Goal: Task Accomplishment & Management: Complete application form

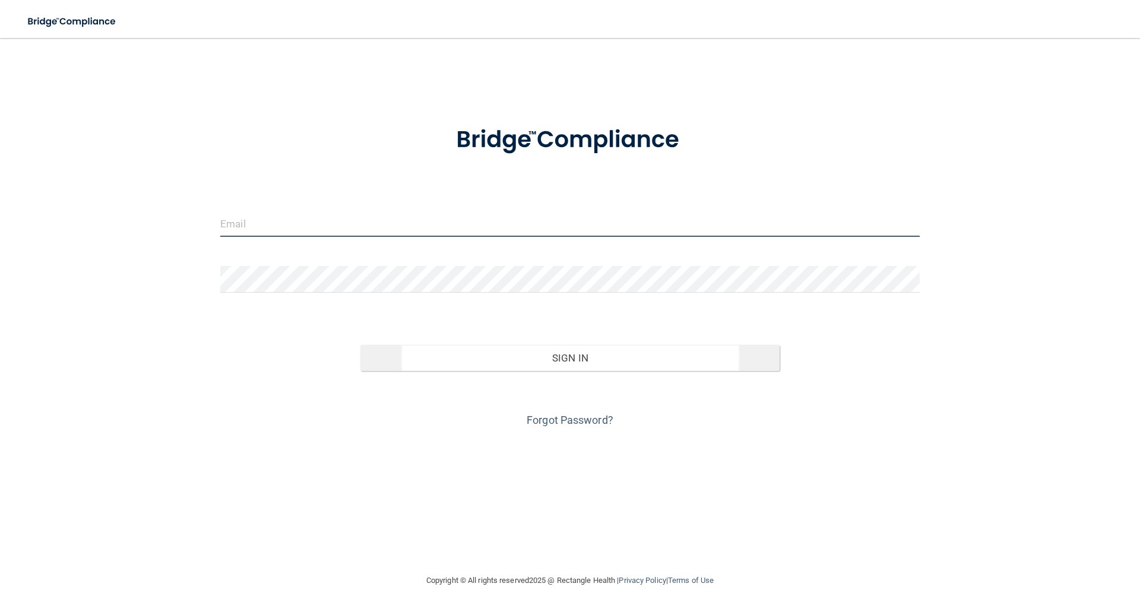
type input "[EMAIL_ADDRESS][DOMAIN_NAME]"
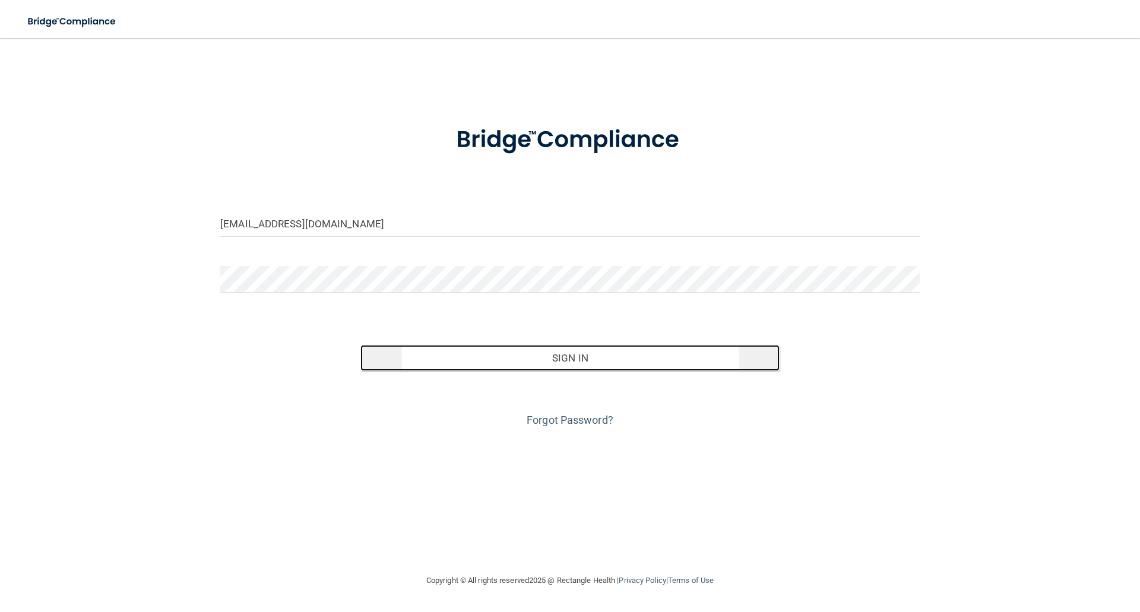
click at [570, 350] on button "Sign In" at bounding box center [570, 358] width 420 height 26
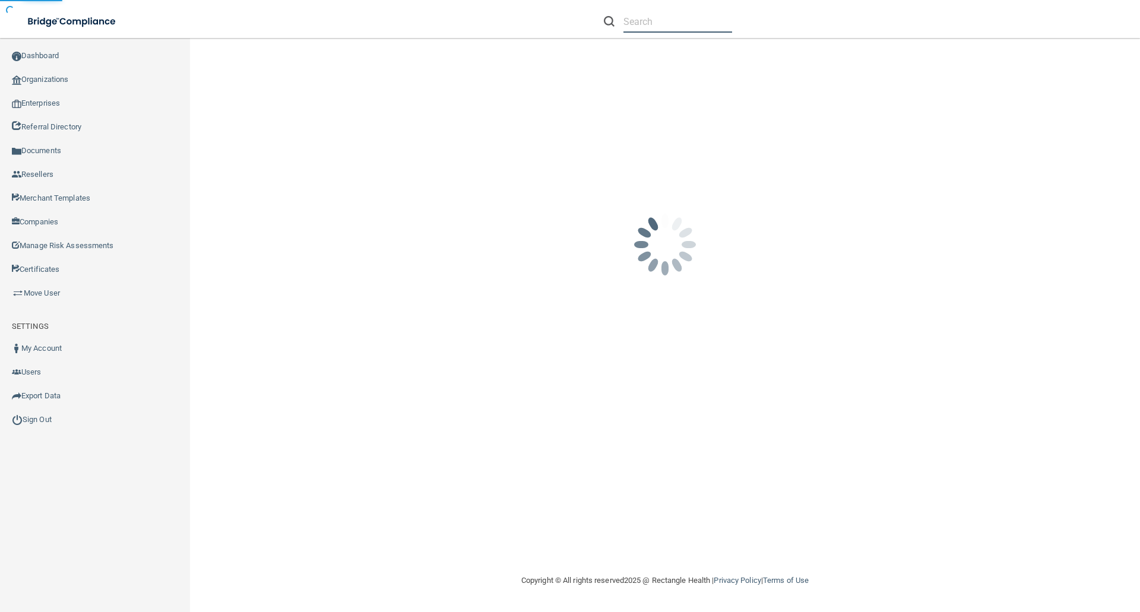
click at [632, 19] on input "text" at bounding box center [677, 22] width 109 height 22
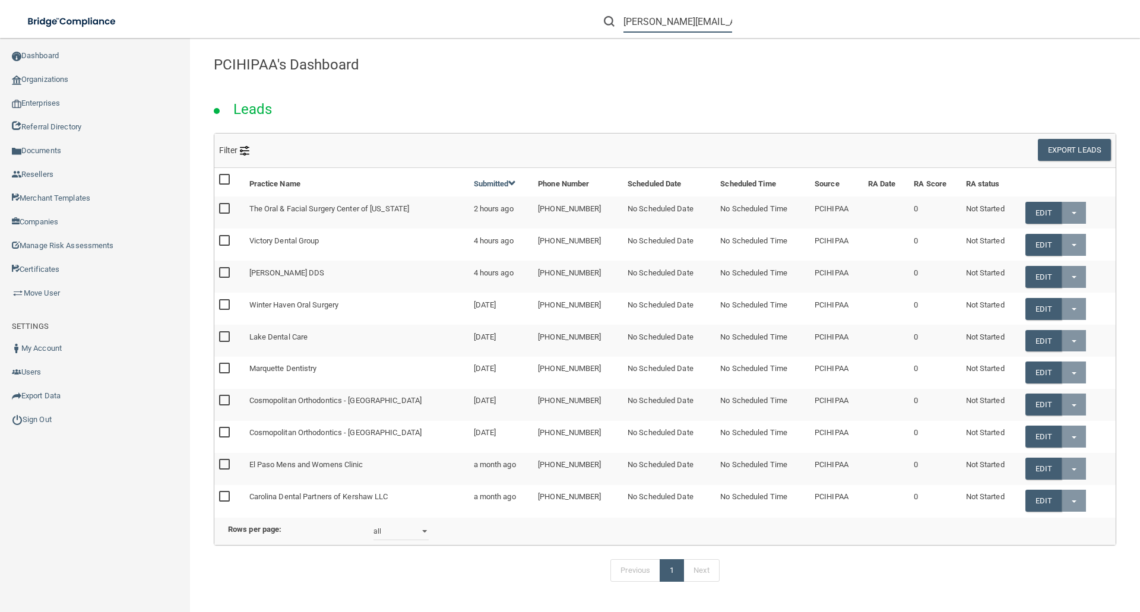
scroll to position [0, 13]
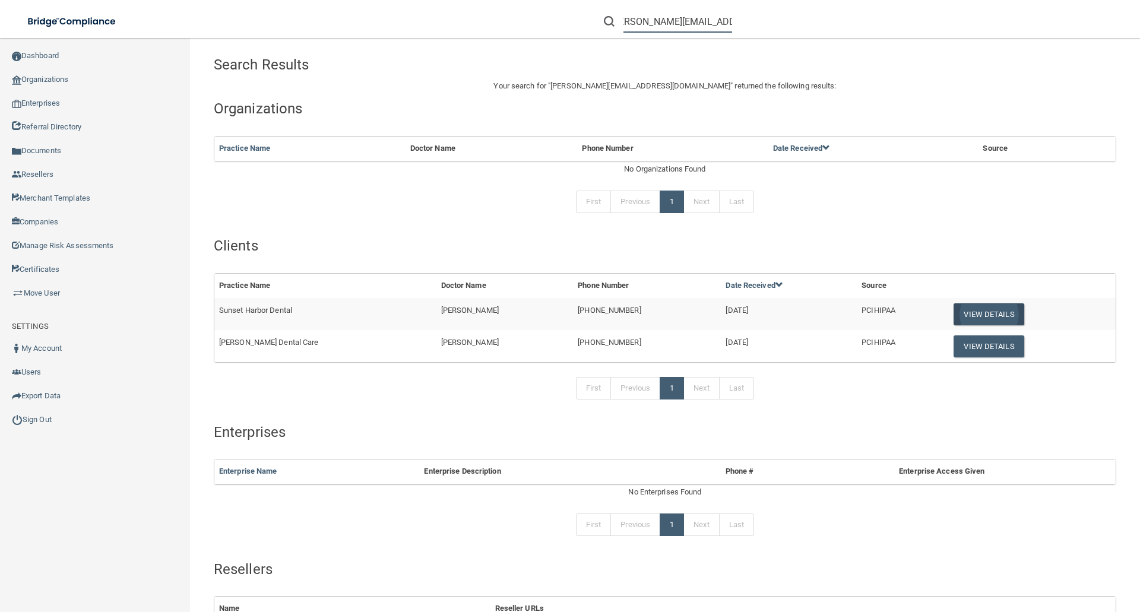
type input "[PERSON_NAME][EMAIL_ADDRESS][DOMAIN_NAME]"
click at [972, 315] on button "View Details" at bounding box center [988, 314] width 70 height 22
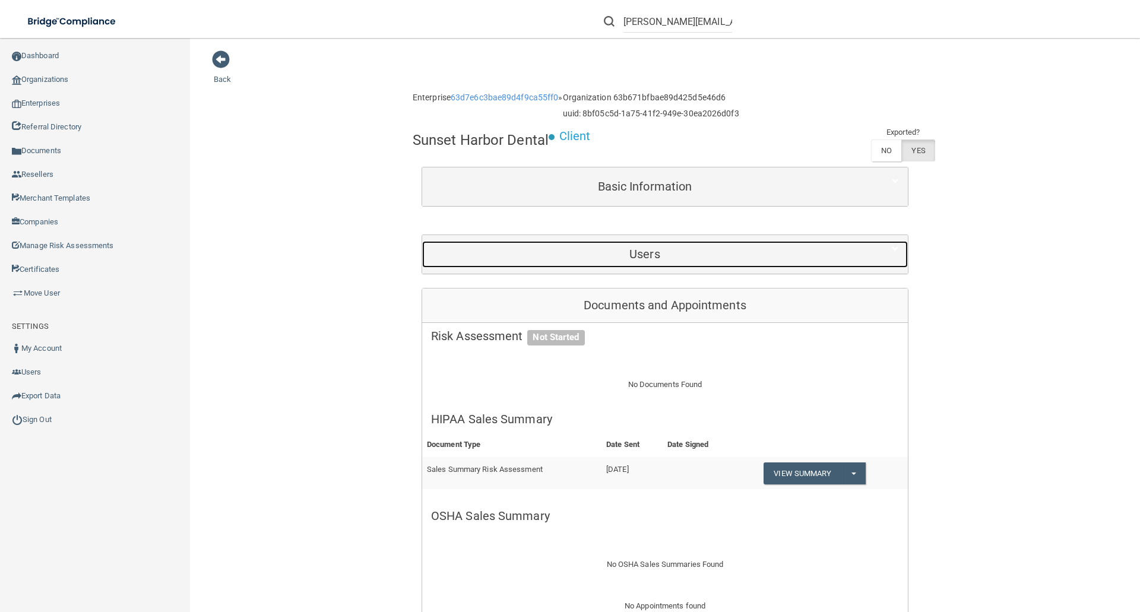
click at [639, 256] on h5 "Users" at bounding box center [644, 254] width 427 height 13
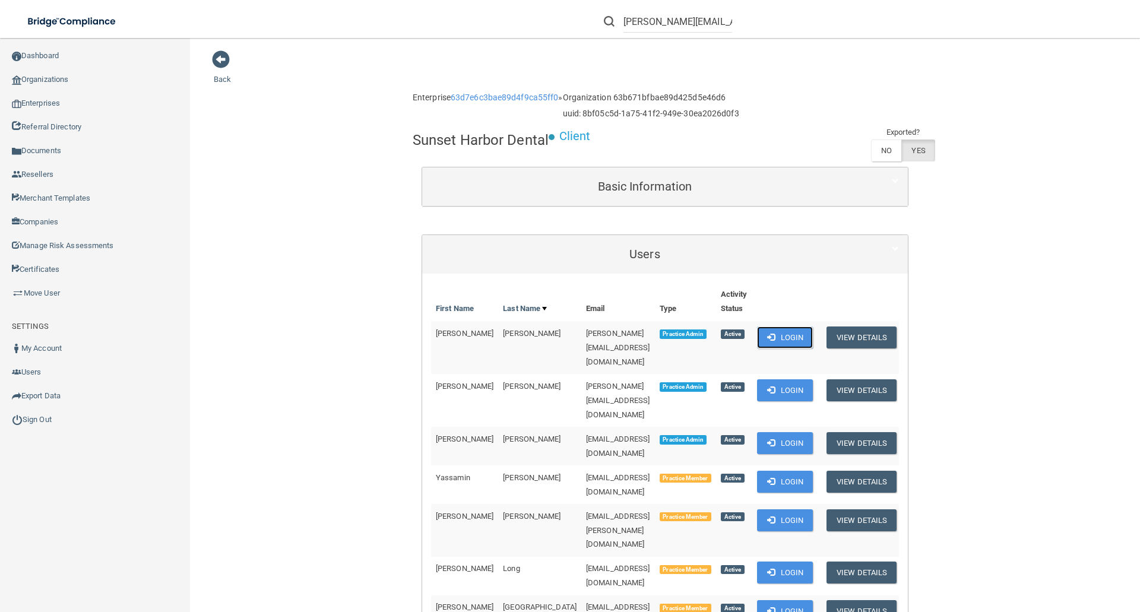
click at [781, 331] on button "Login" at bounding box center [785, 337] width 56 height 22
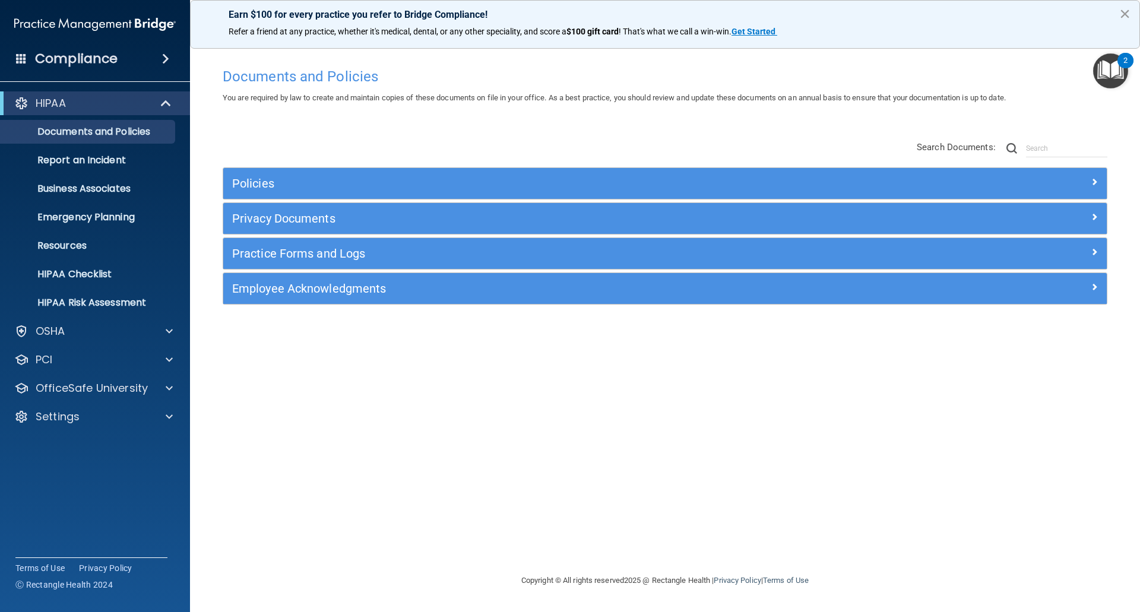
click at [1125, 11] on button "×" at bounding box center [1124, 13] width 11 height 19
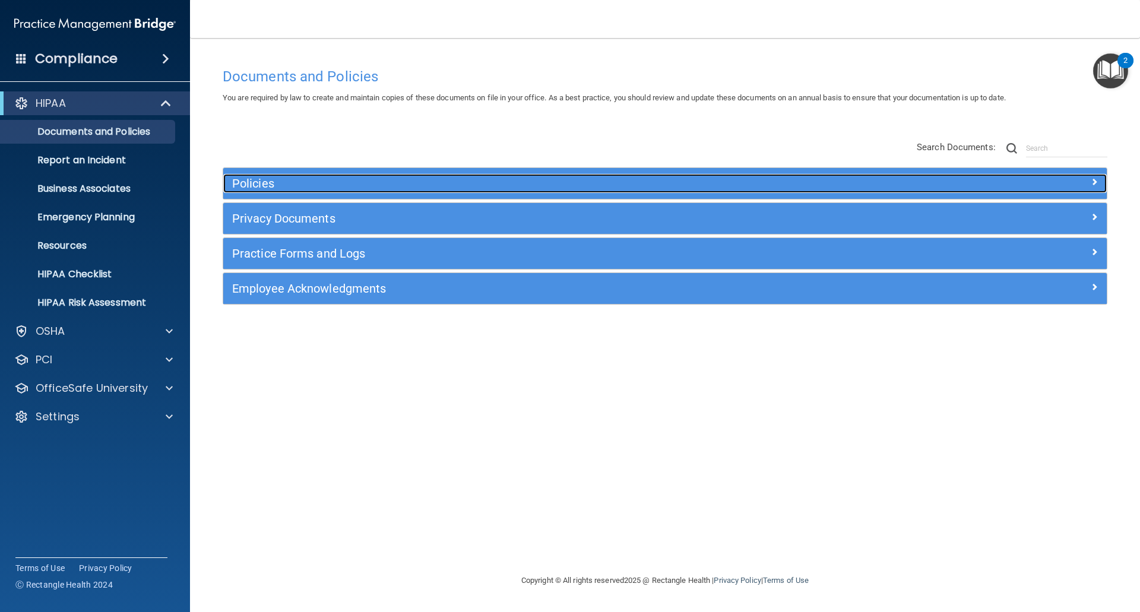
click at [253, 180] on h5 "Policies" at bounding box center [554, 183] width 645 height 13
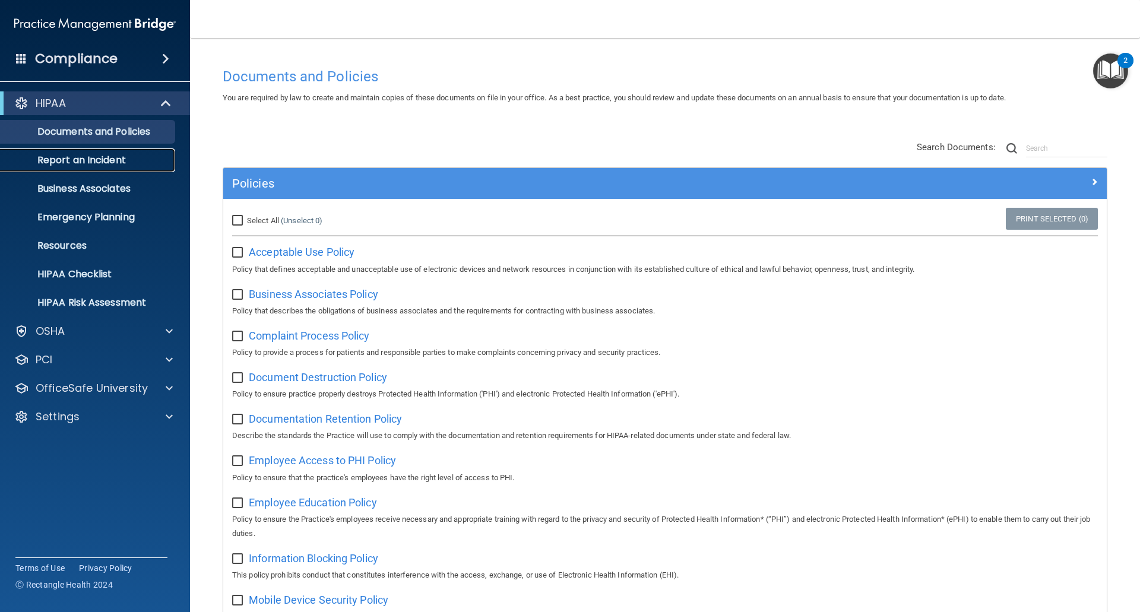
click at [91, 164] on p "Report an Incident" at bounding box center [89, 160] width 162 height 12
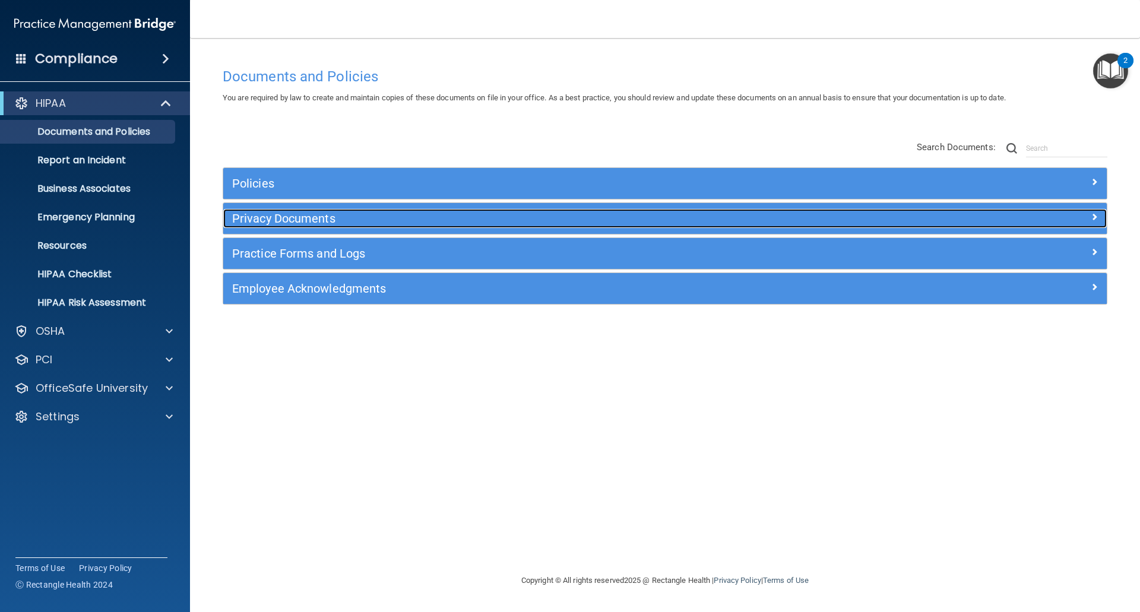
click at [311, 212] on h5 "Privacy Documents" at bounding box center [554, 218] width 645 height 13
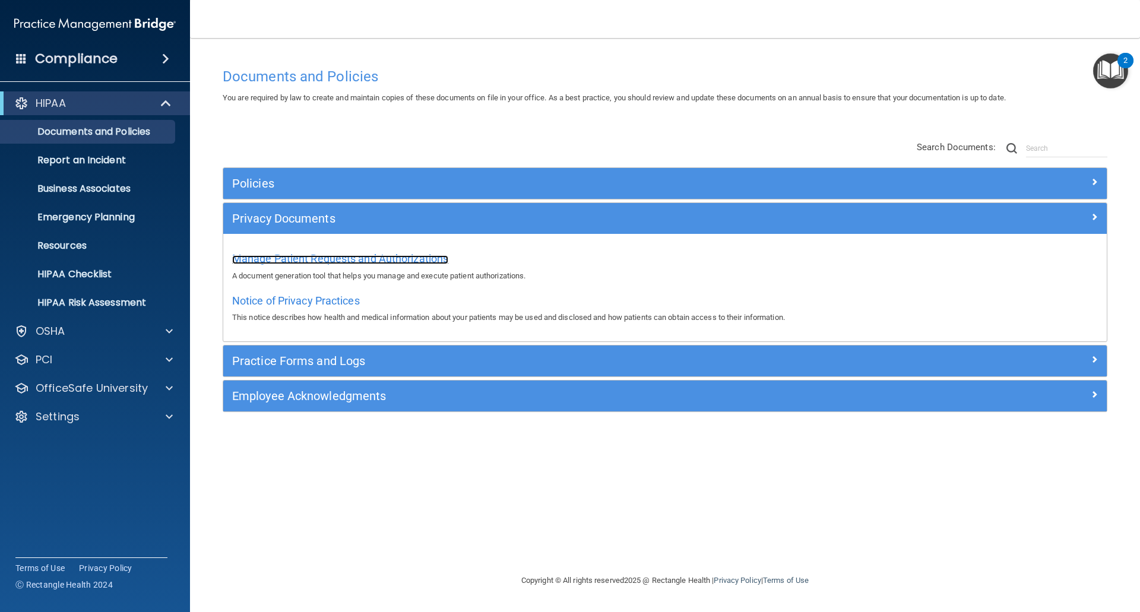
click at [326, 254] on span "Manage Patient Requests and Authorizations" at bounding box center [340, 258] width 216 height 12
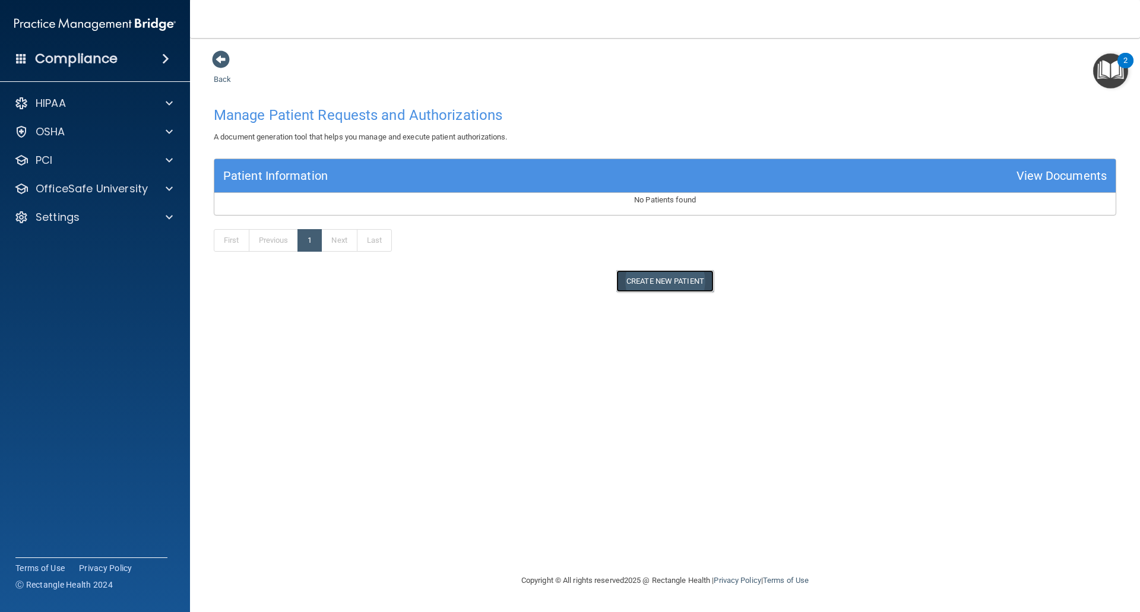
click at [672, 287] on button "Create New Patient" at bounding box center [664, 281] width 97 height 22
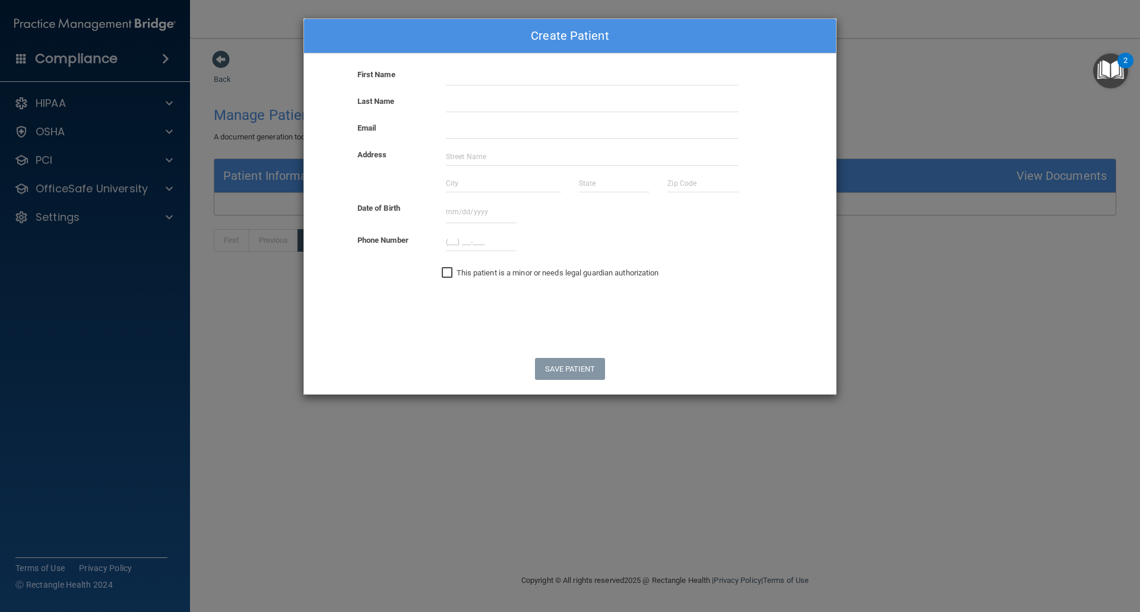
click at [442, 80] on div at bounding box center [592, 77] width 310 height 18
drag, startPoint x: 524, startPoint y: 78, endPoint x: 535, endPoint y: 78, distance: 10.7
click at [524, 78] on input "text" at bounding box center [592, 77] width 293 height 18
type input "Test"
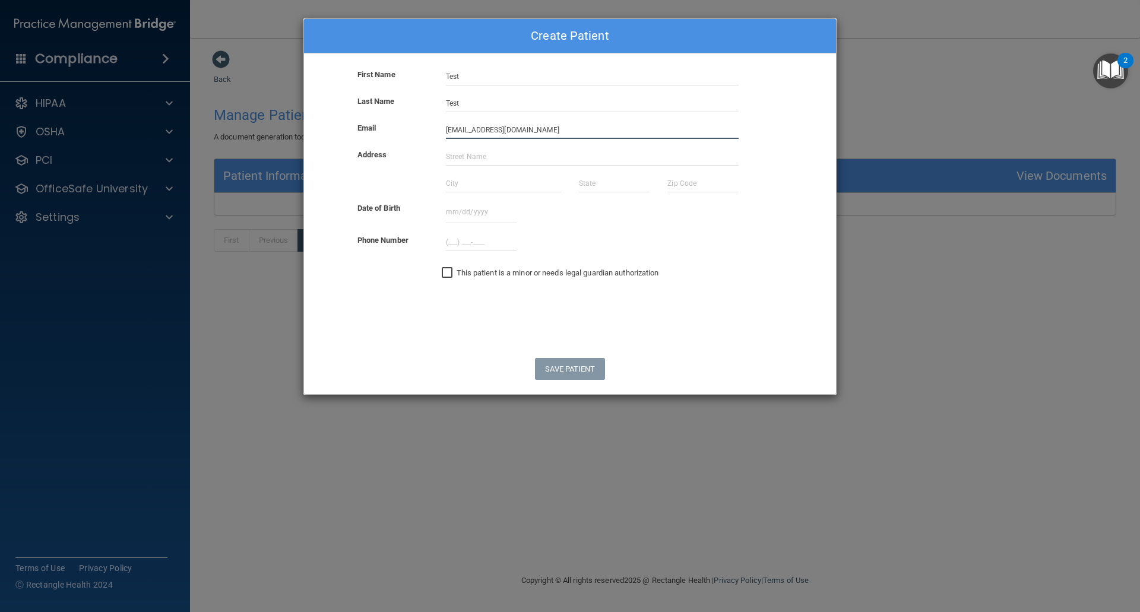
type input "[EMAIL_ADDRESS][DOMAIN_NAME]"
type input "123"
type input "LV"
type input "NV"
type input "11111"
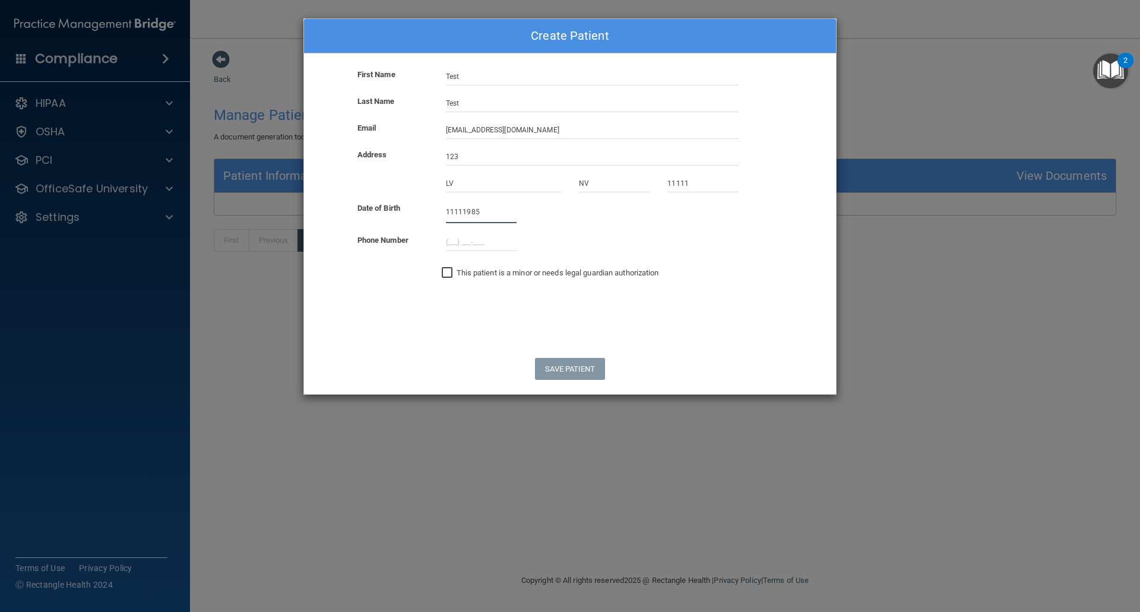
type input "11111985"
click at [456, 245] on input "(___) ___-____" at bounding box center [481, 242] width 71 height 18
type input "(121) 345-6891"
click at [448, 321] on form "First Name Test Last Name Test Email [EMAIL_ADDRESS][DOMAIN_NAME] Address [GEOG…" at bounding box center [570, 231] width 532 height 326
drag, startPoint x: 489, startPoint y: 212, endPoint x: 395, endPoint y: 212, distance: 93.8
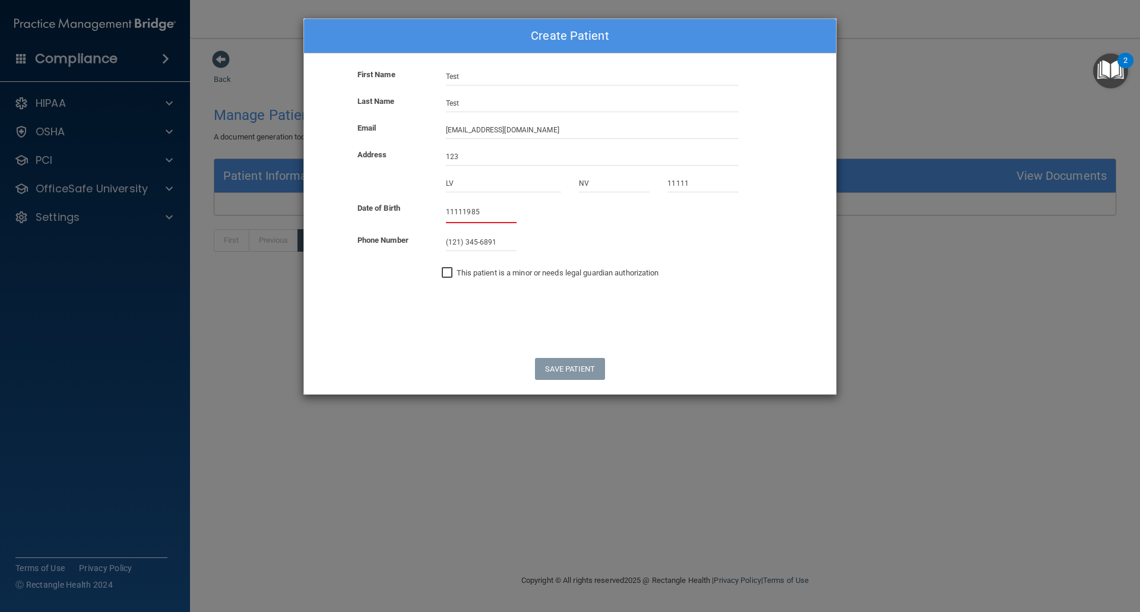
click at [395, 212] on div "Date of Birth 11111985 January 111119 Sun Mon Tue Wed Thu Fri Sat 52 29 30 31 0…" at bounding box center [570, 212] width 550 height 23
type input "[DATE]"
click at [561, 364] on button "Save Patient" at bounding box center [569, 369] width 69 height 22
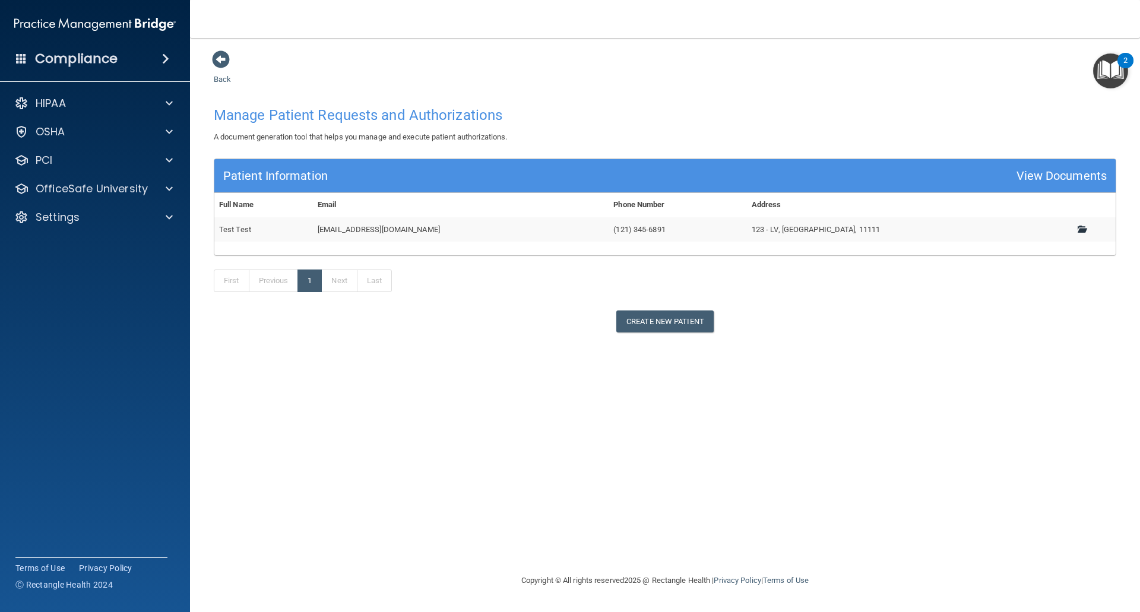
click at [1077, 229] on span at bounding box center [1081, 229] width 8 height 8
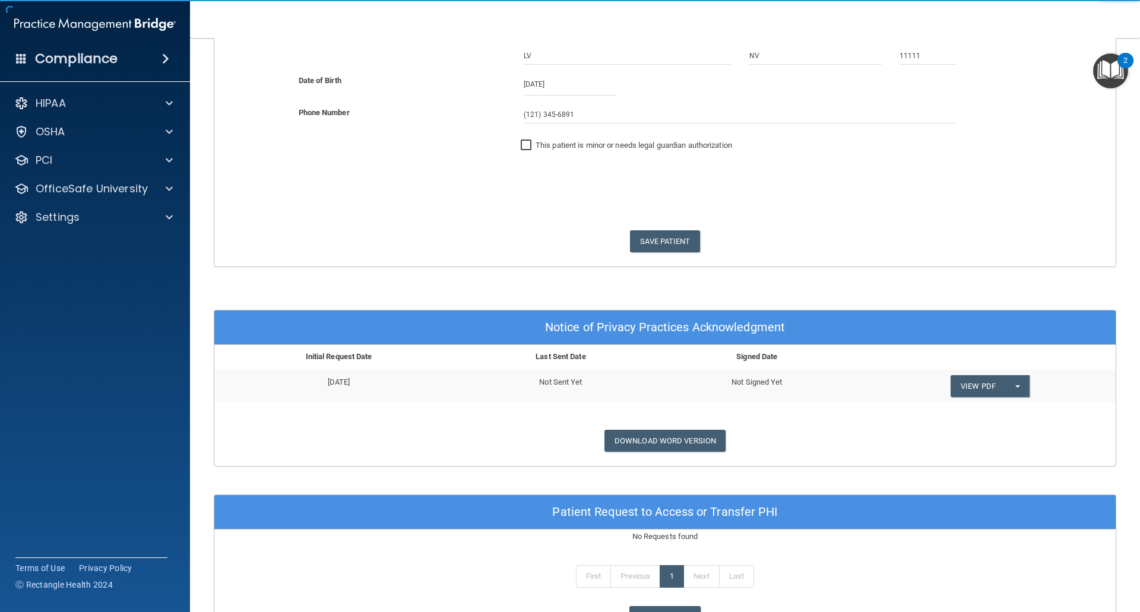
scroll to position [297, 0]
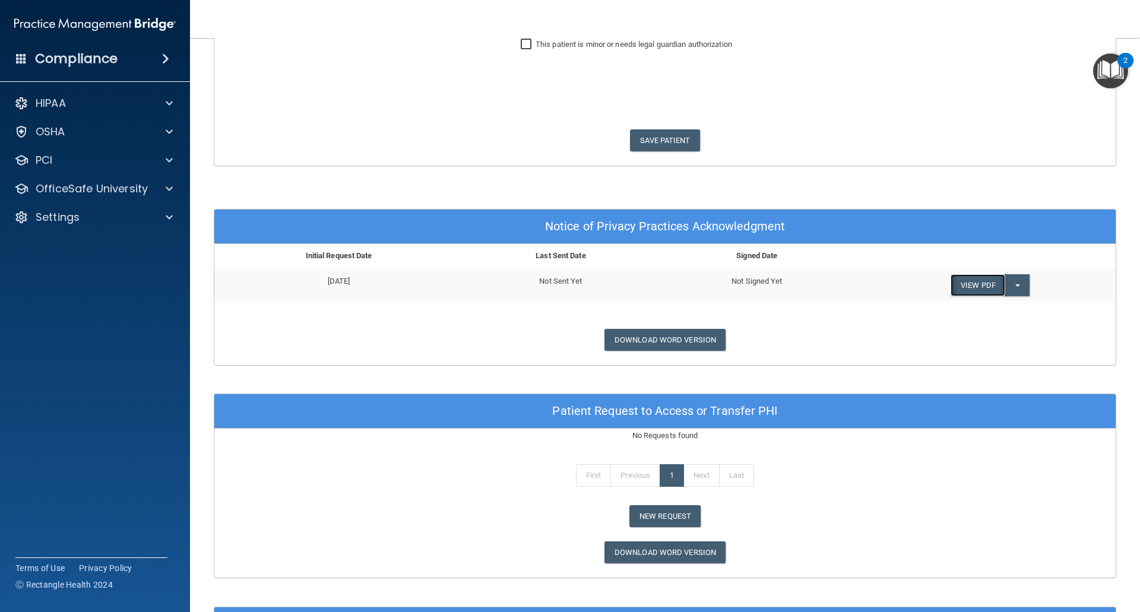
click at [970, 284] on link "View PDF" at bounding box center [977, 285] width 55 height 22
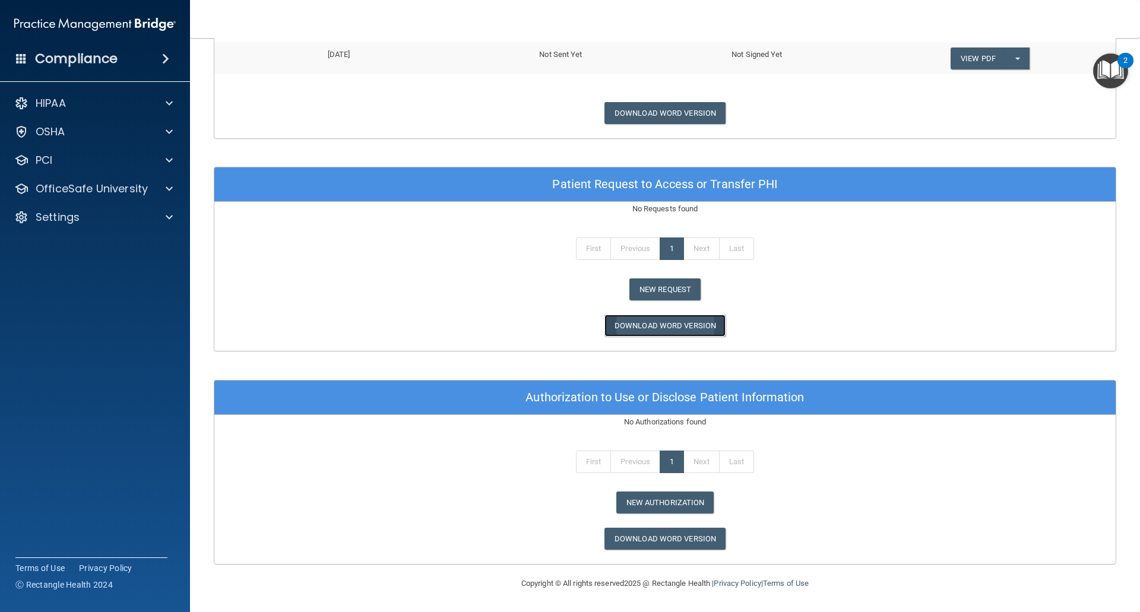
click at [654, 322] on link "Download Word Version" at bounding box center [664, 326] width 121 height 22
click at [662, 532] on link "Download Word Version" at bounding box center [664, 539] width 121 height 22
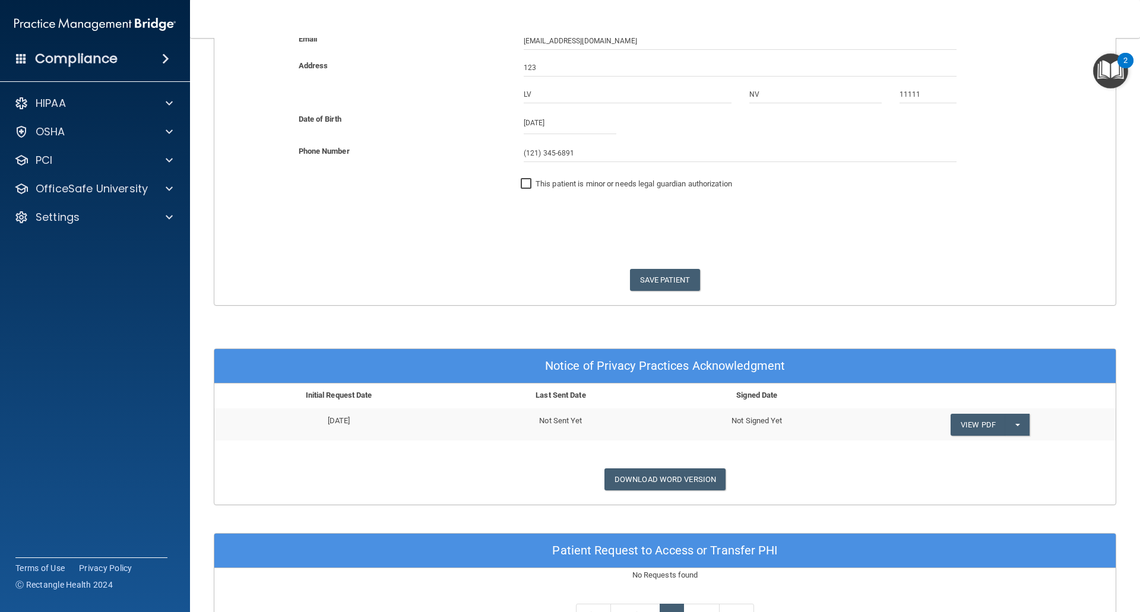
scroll to position [0, 0]
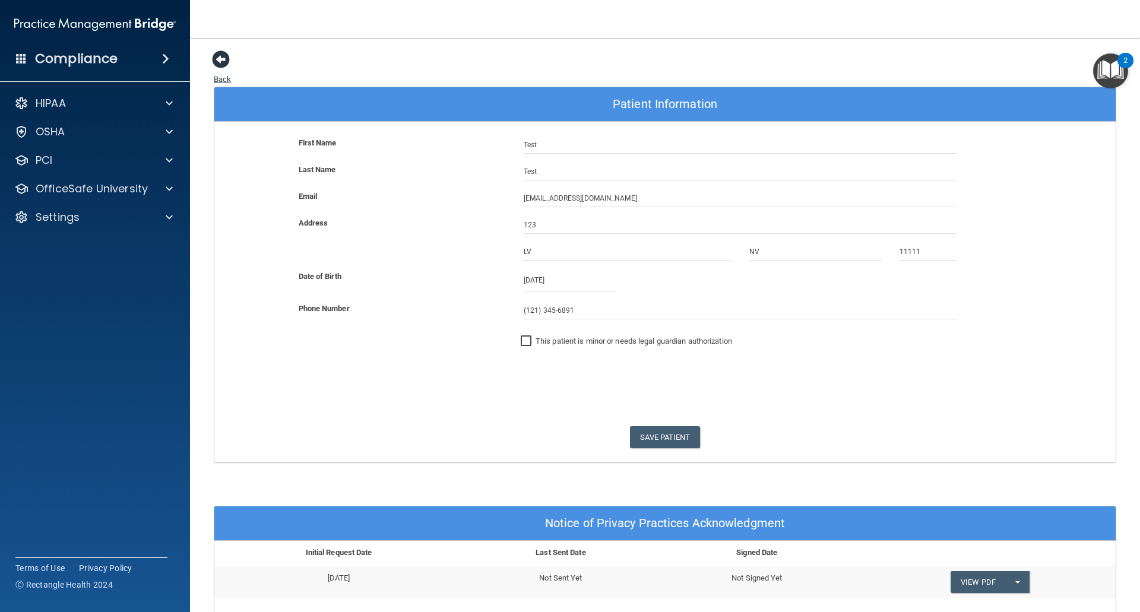
drag, startPoint x: 217, startPoint y: 58, endPoint x: 220, endPoint y: 66, distance: 8.6
click at [213, 60] on span at bounding box center [221, 59] width 18 height 18
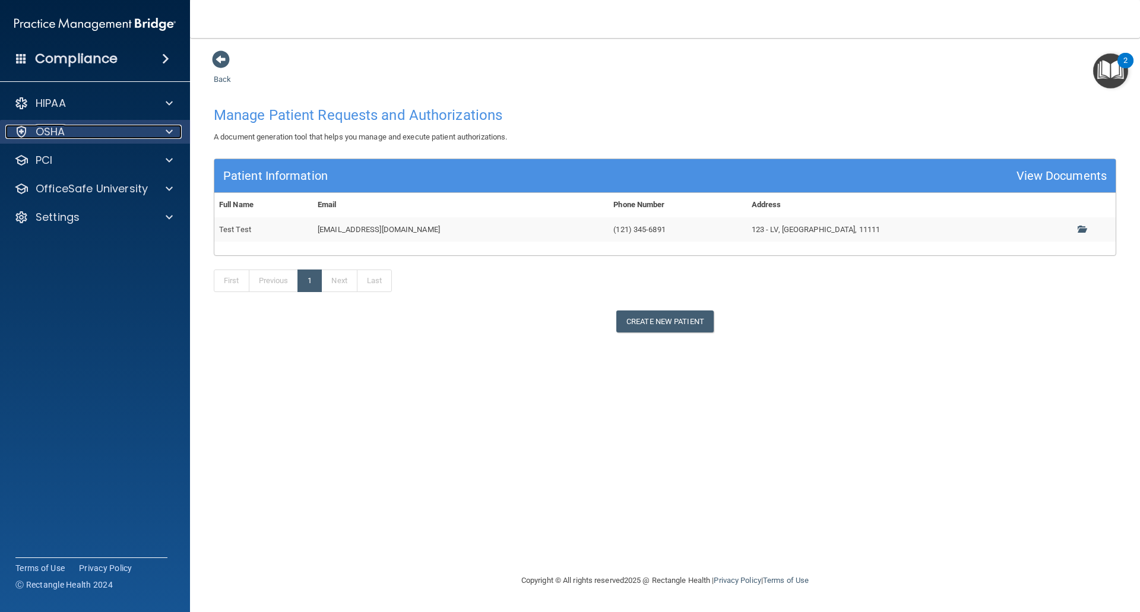
click at [43, 131] on p "OSHA" at bounding box center [51, 132] width 30 height 14
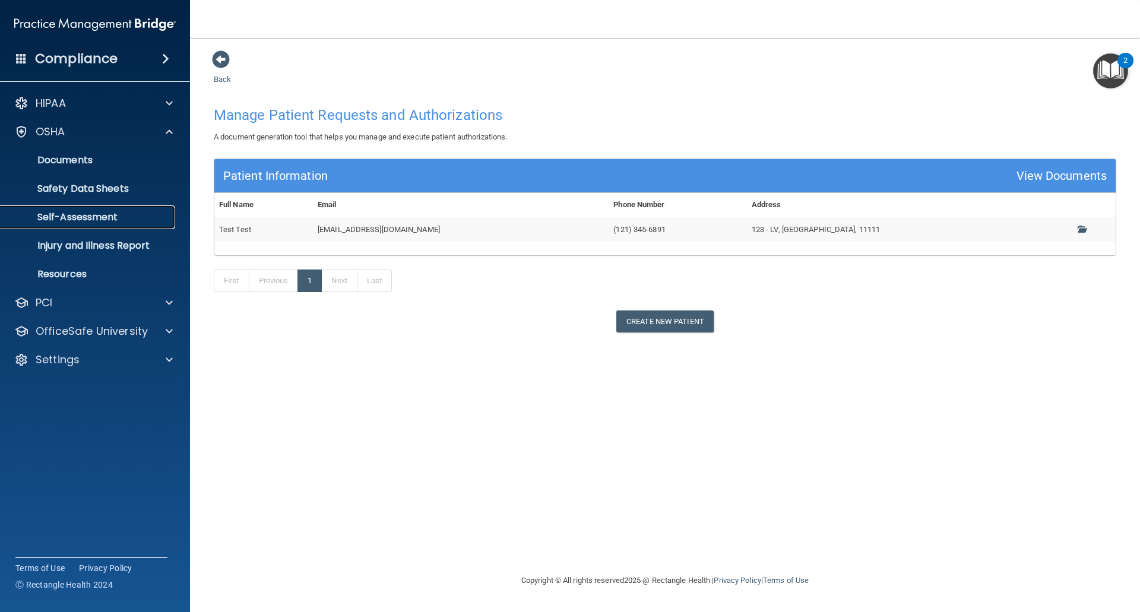
click at [64, 217] on p "Self-Assessment" at bounding box center [89, 217] width 162 height 12
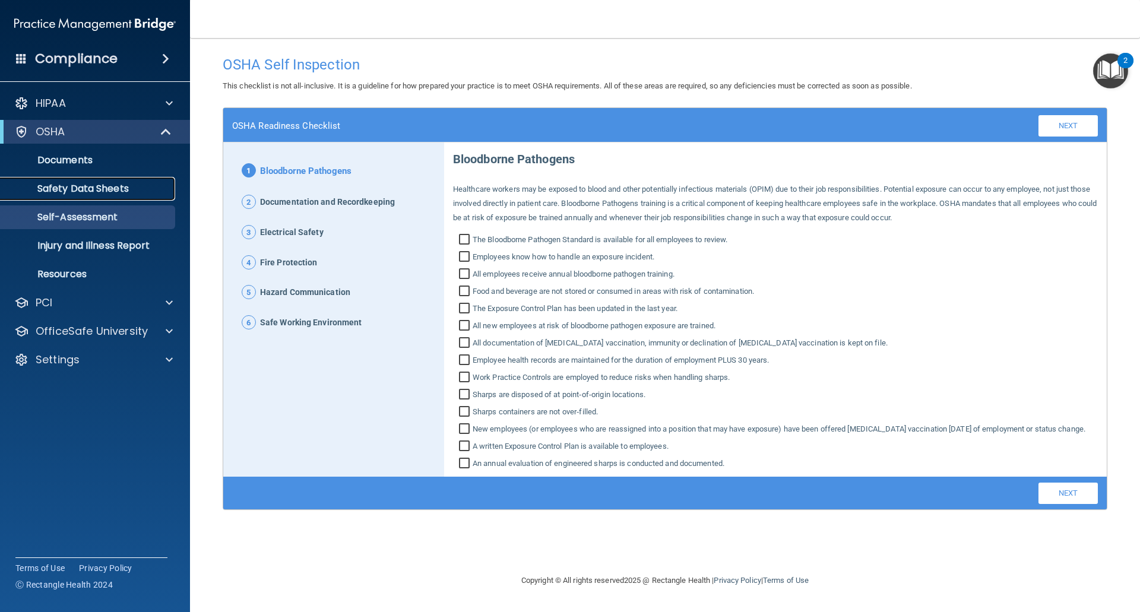
click at [71, 186] on p "Safety Data Sheets" at bounding box center [89, 189] width 162 height 12
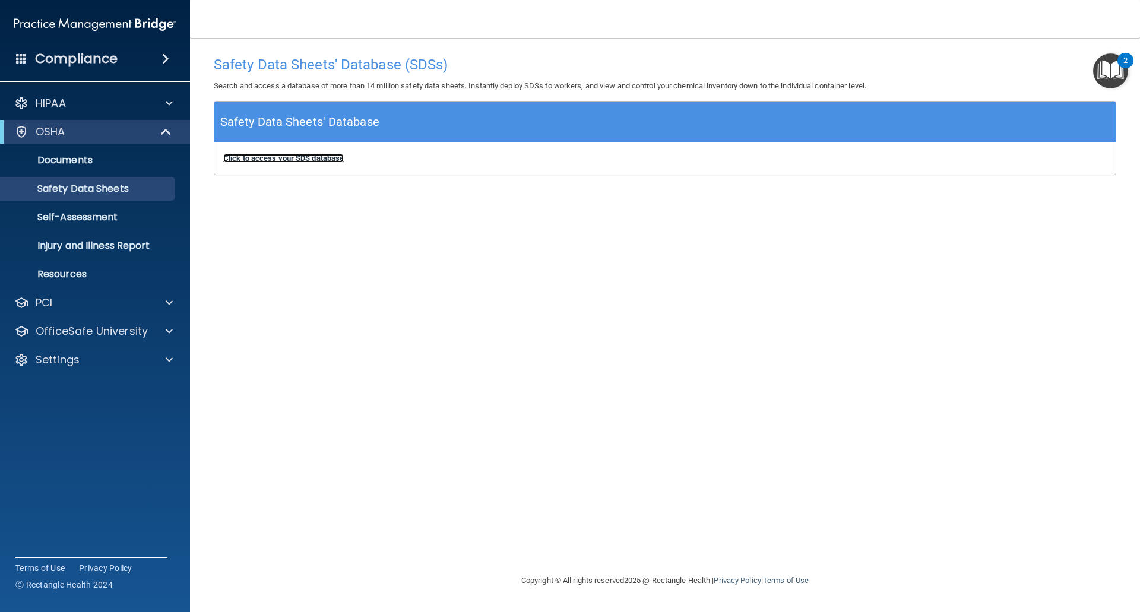
click at [286, 160] on b "Click to access your SDS database" at bounding box center [283, 158] width 120 height 9
